Goal: Task Accomplishment & Management: Use online tool/utility

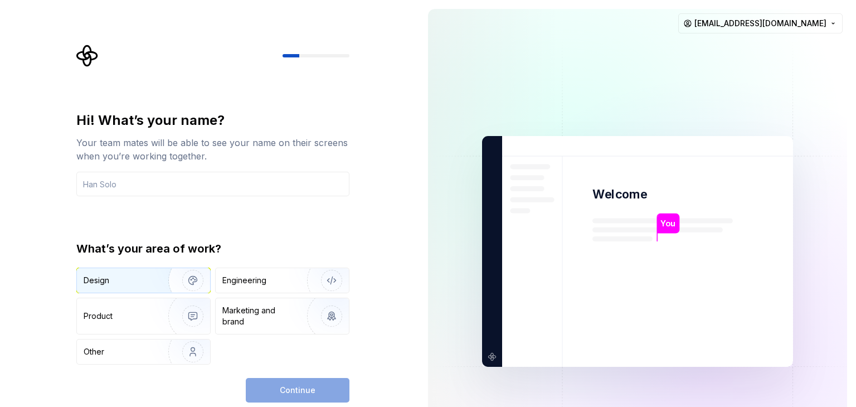
click at [145, 284] on div "Design" at bounding box center [119, 280] width 70 height 11
click at [168, 185] on input "text" at bounding box center [212, 184] width 273 height 25
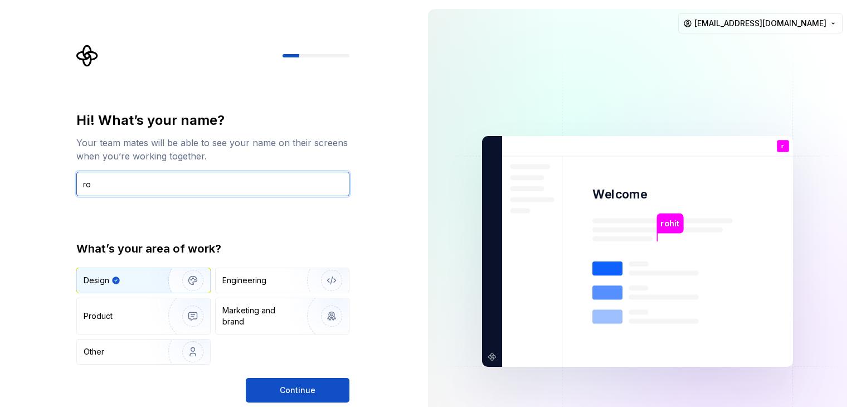
type input "r"
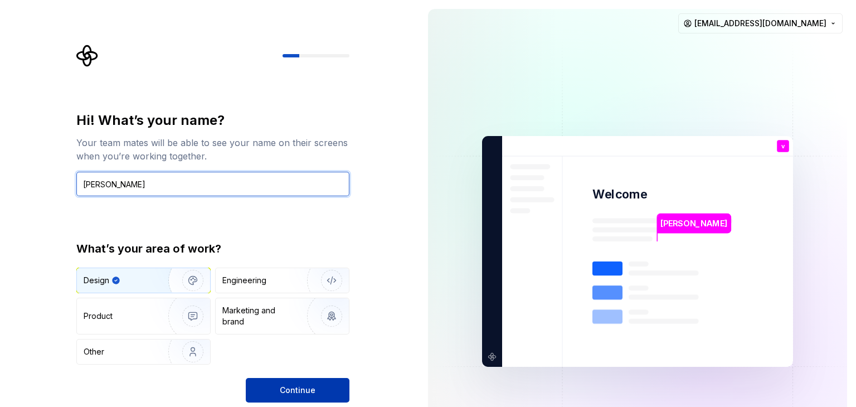
type input "[PERSON_NAME]"
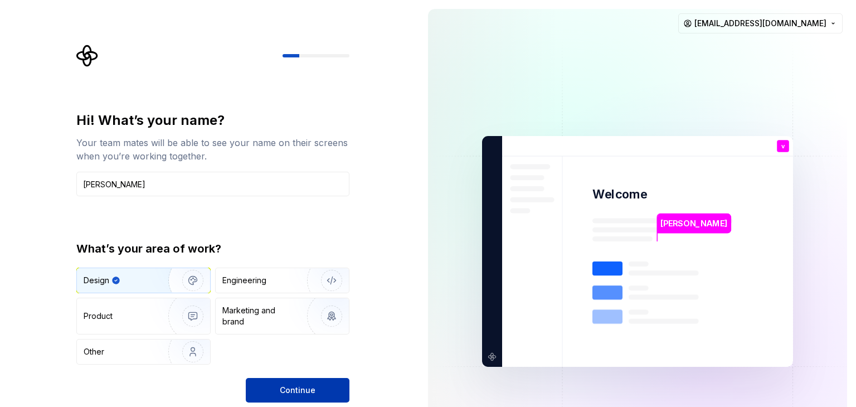
click at [252, 391] on button "Continue" at bounding box center [298, 390] width 104 height 25
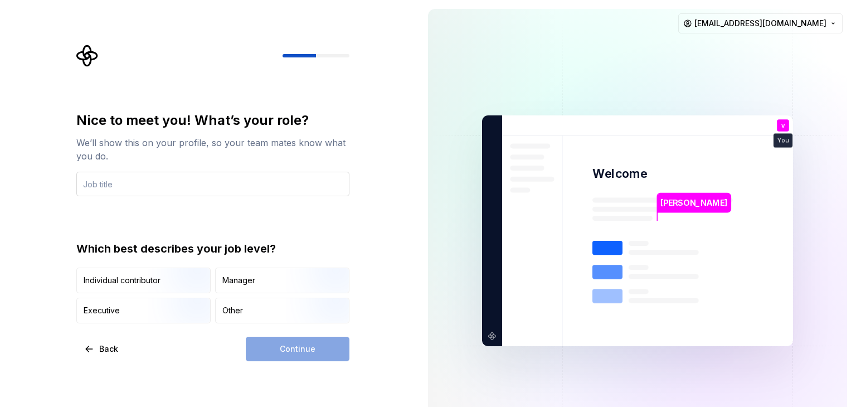
click at [181, 180] on input "text" at bounding box center [212, 184] width 273 height 25
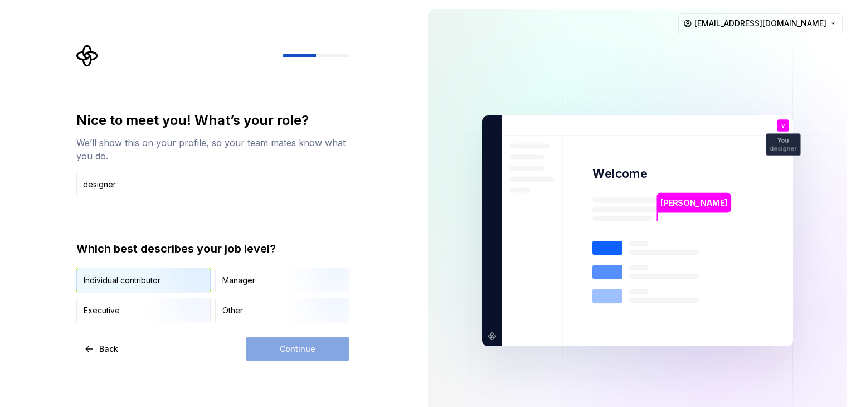
type input "designer"
click at [101, 281] on div "Individual contributor" at bounding box center [122, 280] width 77 height 11
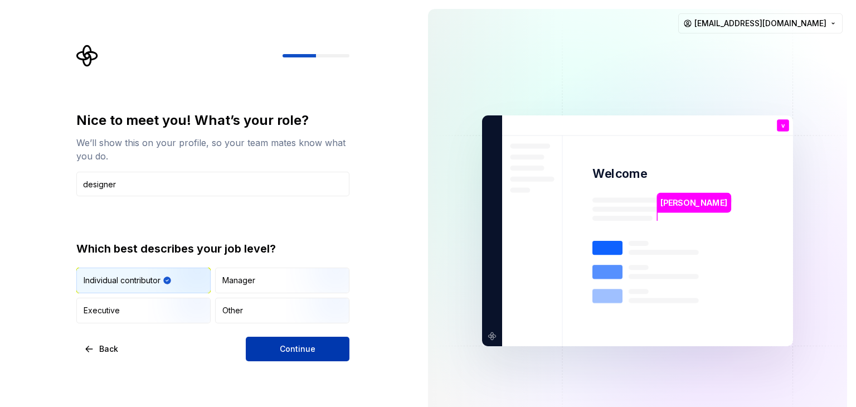
click at [303, 339] on button "Continue" at bounding box center [298, 349] width 104 height 25
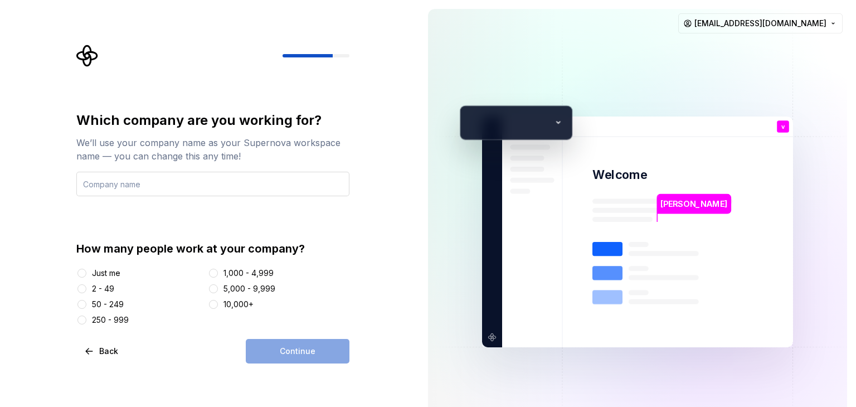
click at [187, 183] on input "text" at bounding box center [212, 184] width 273 height 25
type input "lokara capital"
click at [83, 274] on button "Just me" at bounding box center [82, 273] width 9 height 9
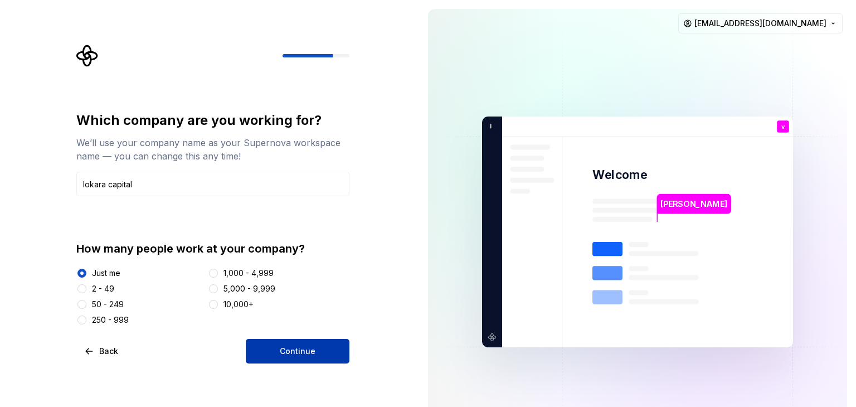
click at [279, 340] on button "Continue" at bounding box center [298, 351] width 104 height 25
drag, startPoint x: 198, startPoint y: 248, endPoint x: 225, endPoint y: 251, distance: 27.5
click at [225, 251] on div "How many people work at your company?" at bounding box center [212, 249] width 273 height 16
click at [256, 246] on div "How many people work at your company?" at bounding box center [212, 249] width 273 height 16
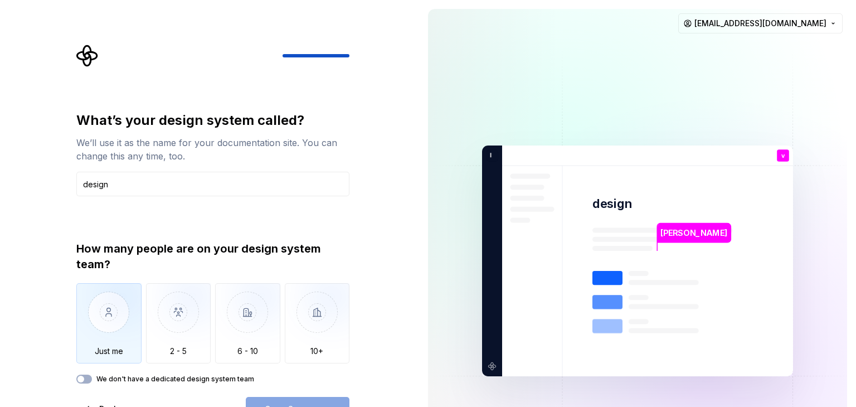
type input "design"
click at [94, 322] on img "button" at bounding box center [108, 320] width 65 height 75
click at [84, 380] on icon "button" at bounding box center [80, 379] width 9 height 7
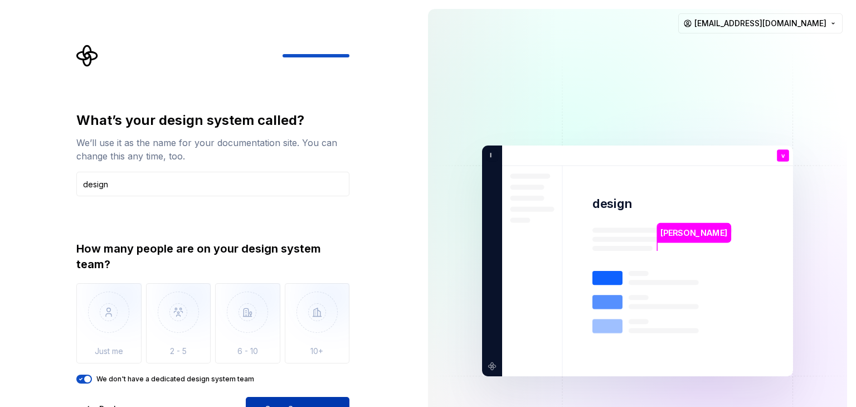
click at [283, 402] on button "Open Supernova" at bounding box center [298, 409] width 104 height 25
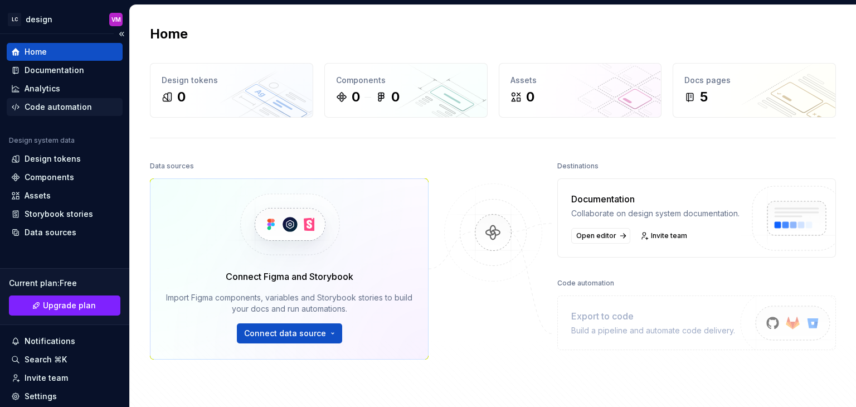
click at [56, 106] on div "Code automation" at bounding box center [58, 106] width 67 height 11
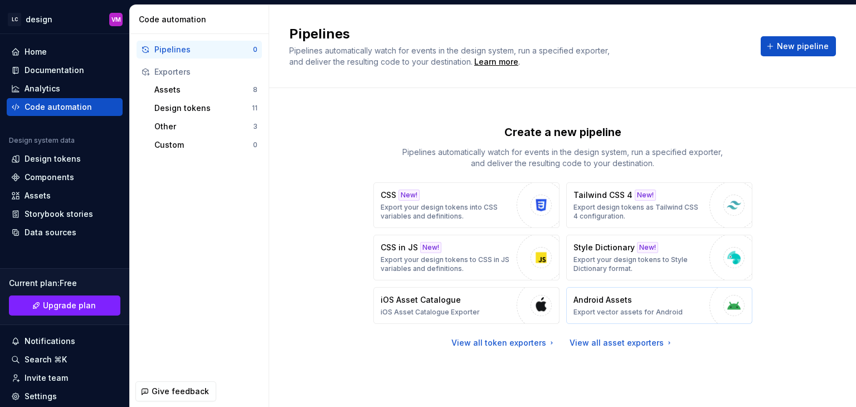
click at [685, 302] on button "Android Assets Export vector assets for Android" at bounding box center [660, 305] width 186 height 37
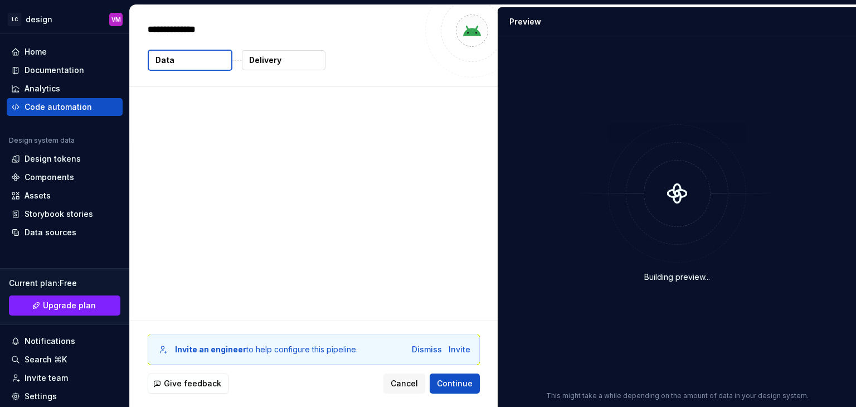
type textarea "*"
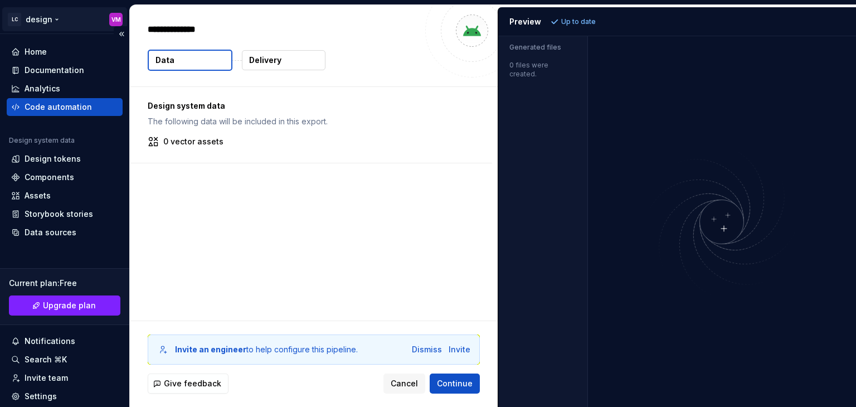
click at [40, 20] on html "**********" at bounding box center [428, 203] width 856 height 407
click at [236, 199] on html "LC design VM Home Documentation Analytics Code automation Design system data De…" at bounding box center [428, 203] width 856 height 407
click at [290, 293] on div "Design system data The following data will be included in this export. 0 vector…" at bounding box center [314, 204] width 368 height 234
